Goal: Task Accomplishment & Management: Use online tool/utility

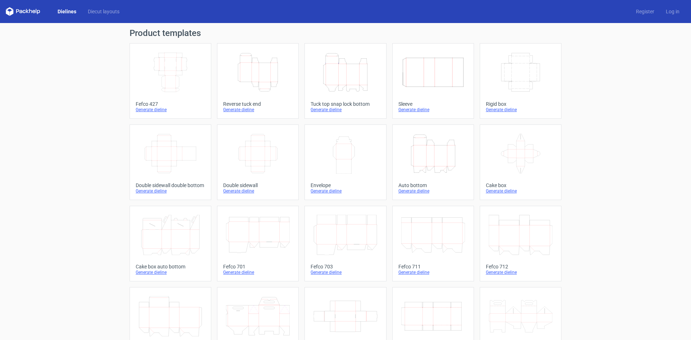
click at [246, 77] on icon "Height Depth Width" at bounding box center [258, 72] width 64 height 40
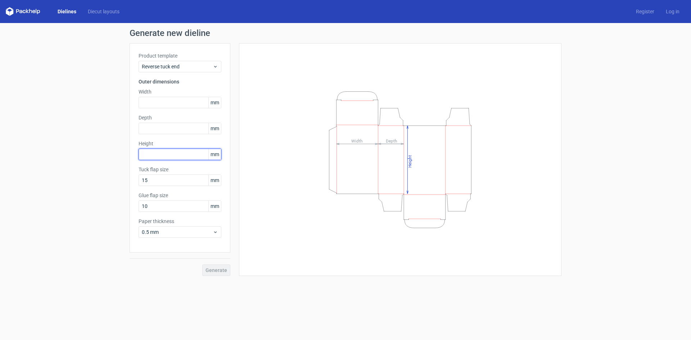
click at [168, 152] on input "text" at bounding box center [179, 155] width 83 height 12
type input "155"
click at [172, 102] on input "text" at bounding box center [179, 103] width 83 height 12
type input "75"
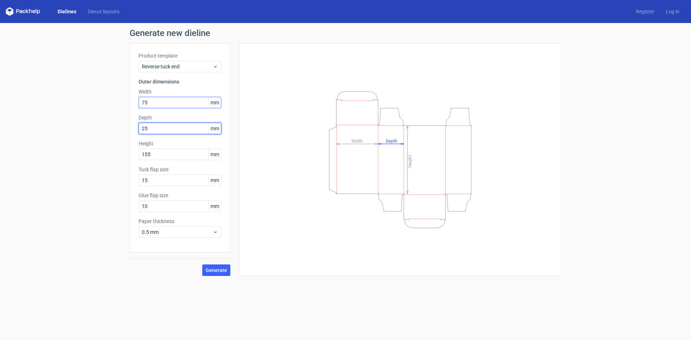
type input "25"
type input "10"
click at [221, 272] on span "Generate" at bounding box center [216, 270] width 22 height 5
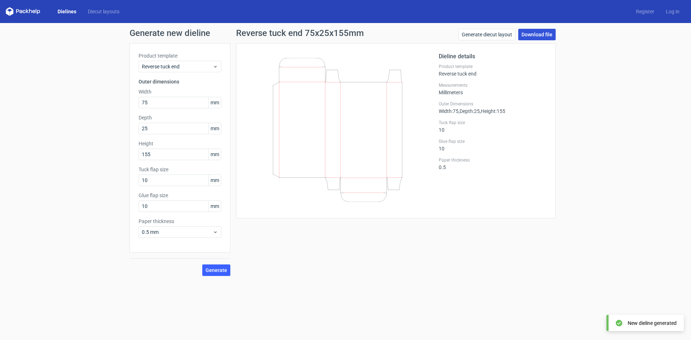
click at [548, 34] on link "Download file" at bounding box center [536, 35] width 37 height 12
